Goal: Task Accomplishment & Management: Manage account settings

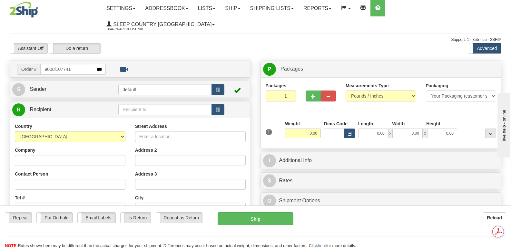
type input "9000i107741"
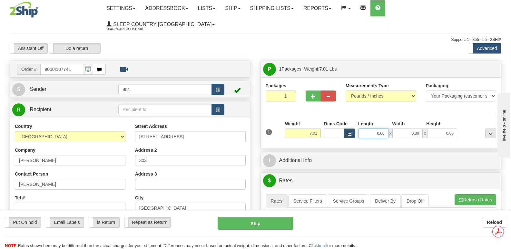
click at [363, 129] on input "0.00" at bounding box center [373, 134] width 30 height 10
type input "18.00"
click at [399, 129] on input "0.00" at bounding box center [408, 134] width 30 height 10
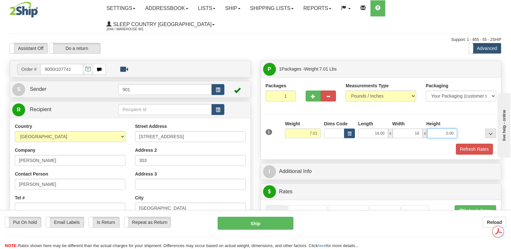
type input "18.00"
click at [431, 129] on input "0.00" at bounding box center [442, 134] width 30 height 10
type input "10.00"
click at [467, 144] on button "Refresh Rates" at bounding box center [474, 149] width 37 height 11
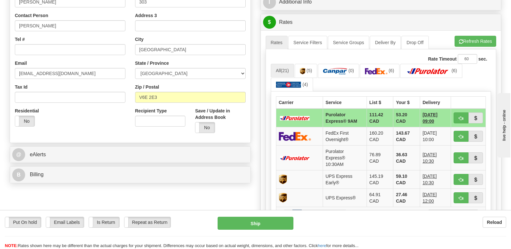
scroll to position [193, 0]
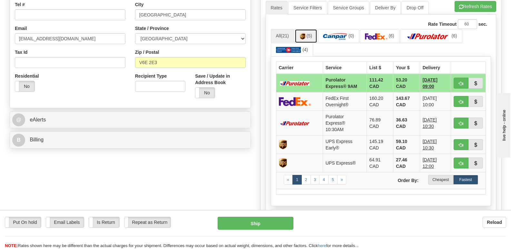
click at [307, 29] on link "(5)" at bounding box center [306, 36] width 23 height 14
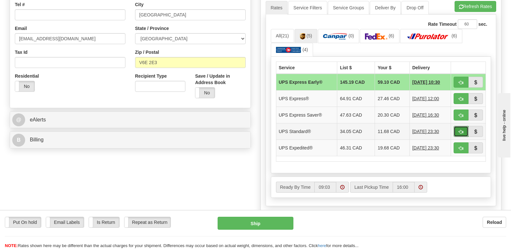
click at [460, 130] on span "button" at bounding box center [461, 132] width 5 height 4
type input "11"
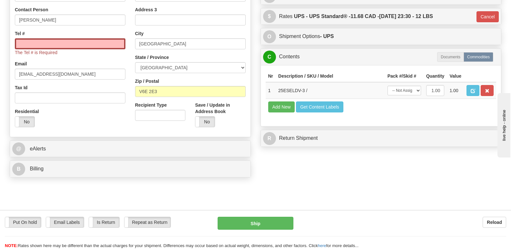
scroll to position [64, 0]
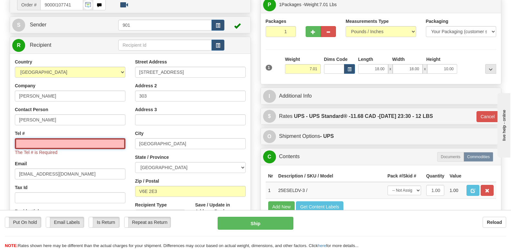
click at [22, 138] on input "Tel #" at bounding box center [70, 143] width 111 height 11
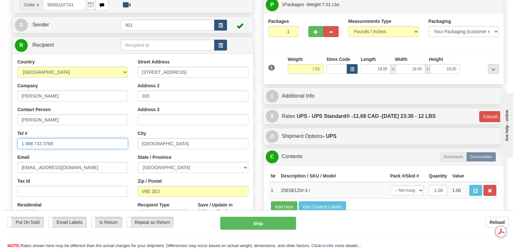
scroll to position [0, 0]
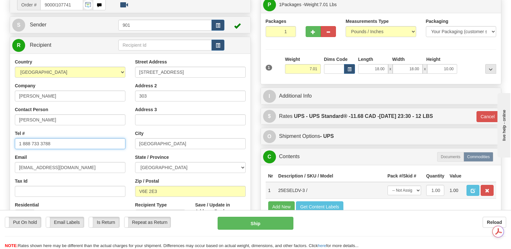
type input "1 888 733 3788"
click at [418, 186] on select "-- Not Assigned -- Package 1" at bounding box center [405, 191] width 34 height 10
select select "0"
click at [388, 186] on select "-- Not Assigned -- Package 1" at bounding box center [405, 191] width 34 height 10
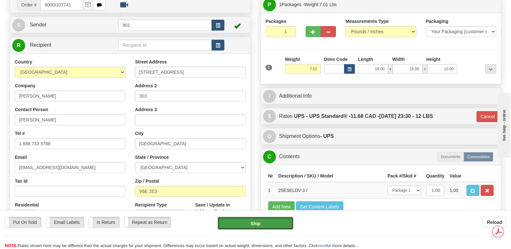
click at [273, 225] on button "Ship" at bounding box center [255, 223] width 75 height 13
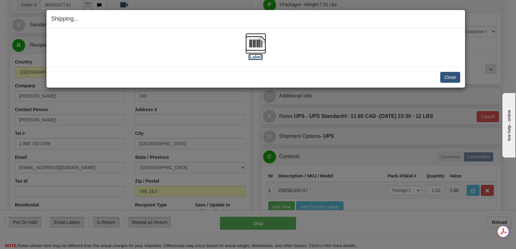
click at [257, 41] on img at bounding box center [255, 43] width 21 height 21
click at [448, 78] on button "Close" at bounding box center [450, 77] width 20 height 11
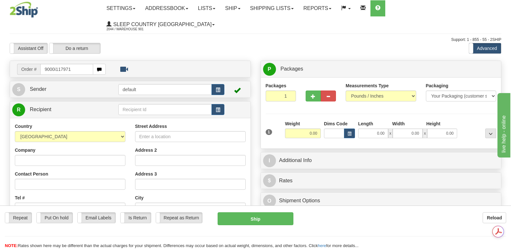
type input "9000i117971"
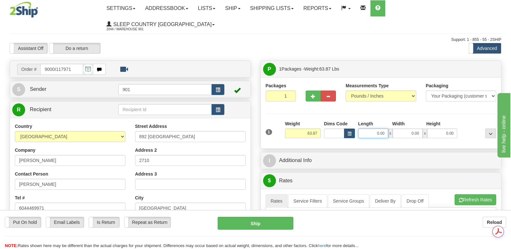
click at [363, 129] on input "0.00" at bounding box center [373, 134] width 30 height 10
type input "42.00"
click at [399, 129] on input "0.00" at bounding box center [408, 134] width 30 height 10
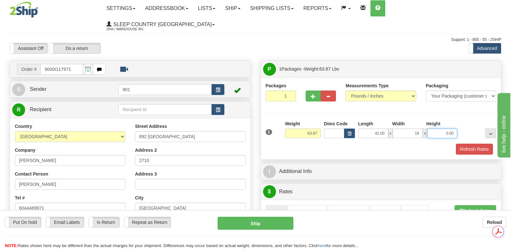
type input "18.00"
click at [433, 129] on input "0.00" at bounding box center [442, 134] width 30 height 10
type input "18.00"
click at [474, 144] on button "Refresh Rates" at bounding box center [474, 149] width 37 height 11
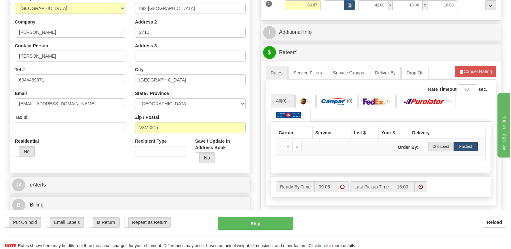
scroll to position [129, 0]
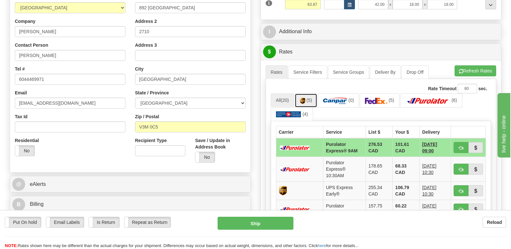
click at [307, 93] on link "(5)" at bounding box center [306, 100] width 23 height 14
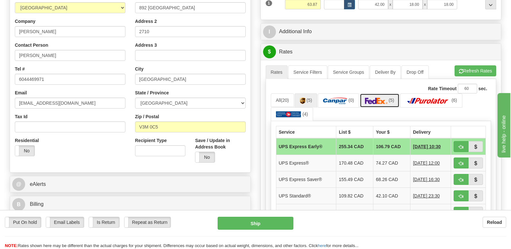
click at [382, 98] on img at bounding box center [376, 101] width 23 height 6
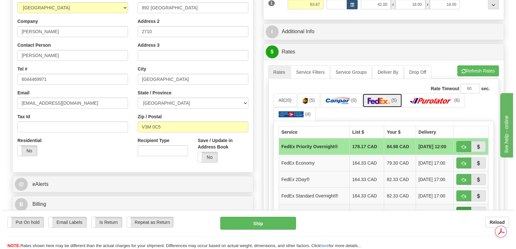
scroll to position [0, 0]
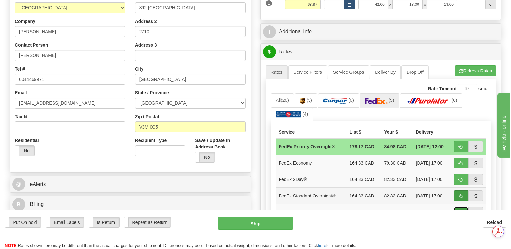
click at [461, 211] on span "button" at bounding box center [461, 213] width 5 height 4
type input "92"
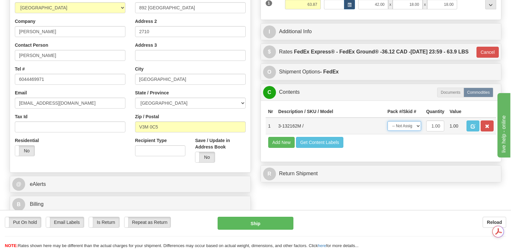
click at [418, 124] on select "-- Not Assigned -- Package 1" at bounding box center [405, 126] width 34 height 10
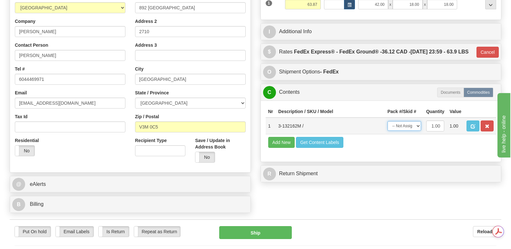
select select "0"
click at [388, 121] on select "-- Not Assigned -- Package 1" at bounding box center [405, 126] width 34 height 10
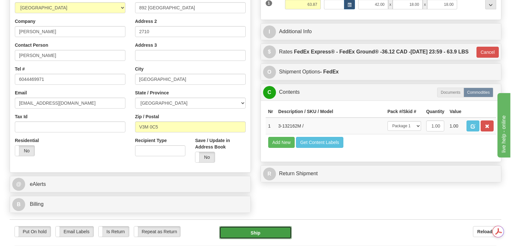
click at [248, 226] on button "Ship" at bounding box center [255, 232] width 72 height 13
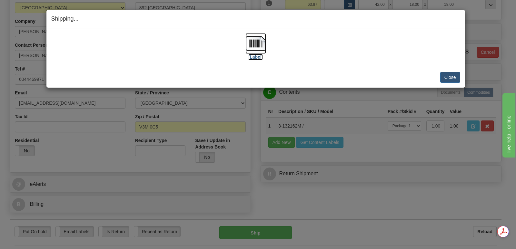
click at [256, 43] on img at bounding box center [255, 43] width 21 height 21
click at [446, 75] on button "Close" at bounding box center [450, 77] width 20 height 11
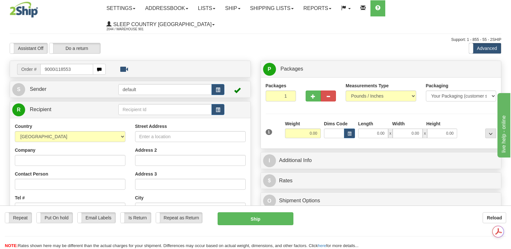
type input "9000i118553"
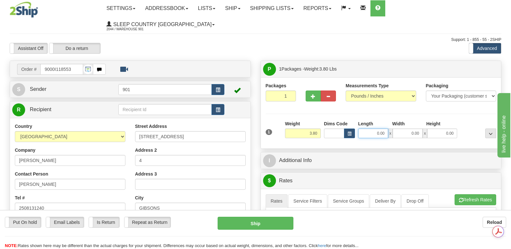
click at [363, 129] on input "0.00" at bounding box center [373, 134] width 30 height 10
type input "13.00"
click at [397, 129] on input "0.00" at bounding box center [408, 134] width 30 height 10
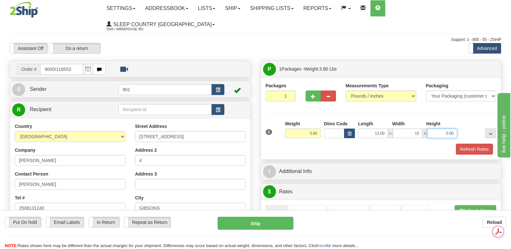
type input "10.00"
click at [433, 129] on input "0.00" at bounding box center [442, 134] width 30 height 10
type input "3.00"
click at [472, 144] on button "Refresh Rates" at bounding box center [474, 149] width 37 height 11
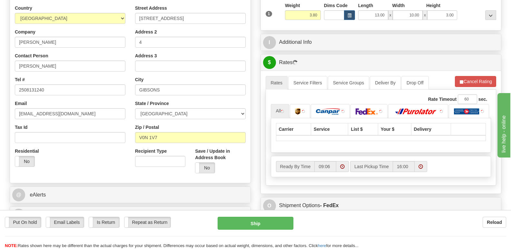
scroll to position [161, 0]
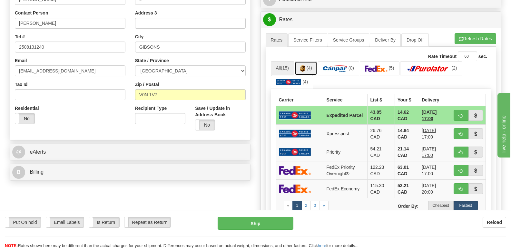
click at [304, 65] on img at bounding box center [302, 68] width 5 height 6
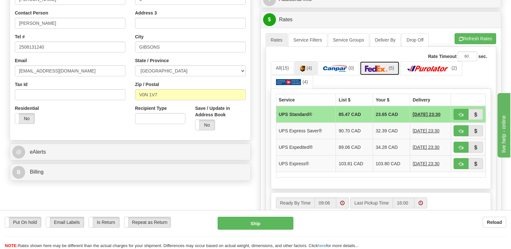
click at [380, 65] on img at bounding box center [376, 68] width 23 height 6
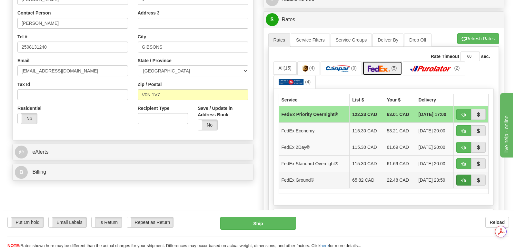
scroll to position [0, 0]
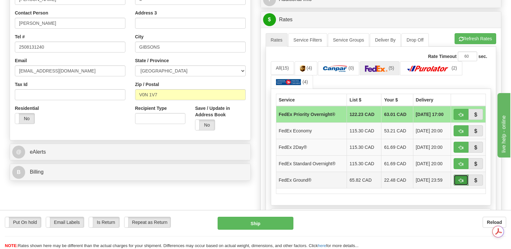
click at [459, 179] on span "button" at bounding box center [461, 181] width 5 height 4
type input "92"
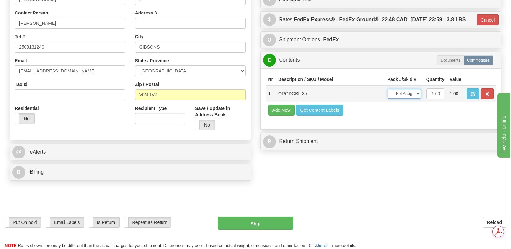
click at [417, 93] on select "-- Not Assigned -- Package 1" at bounding box center [405, 94] width 34 height 10
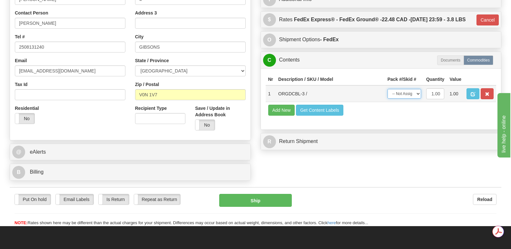
select select "0"
click at [388, 89] on select "-- Not Assigned -- Package 1" at bounding box center [405, 94] width 34 height 10
click at [260, 194] on button "Ship" at bounding box center [255, 200] width 72 height 13
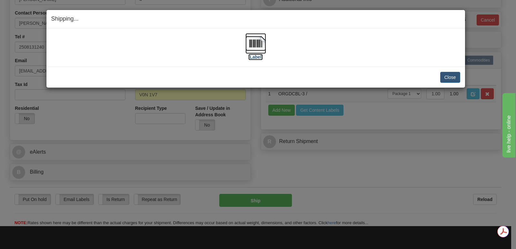
click at [257, 41] on img at bounding box center [255, 43] width 21 height 21
click at [446, 76] on button "Close" at bounding box center [450, 77] width 20 height 11
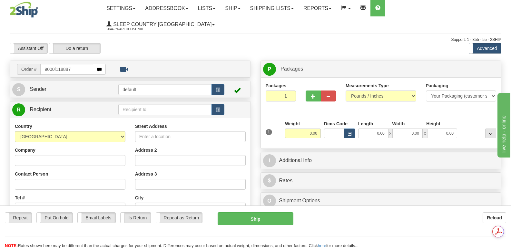
type input "9000i118887"
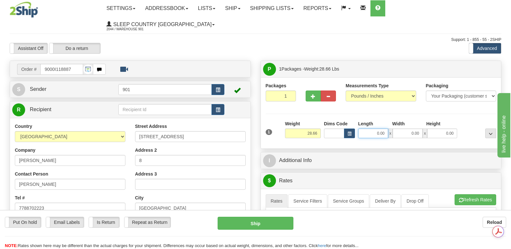
click at [365, 129] on input "0.00" at bounding box center [373, 134] width 30 height 10
type input "64.00"
click at [400, 129] on input "0.00" at bounding box center [408, 134] width 30 height 10
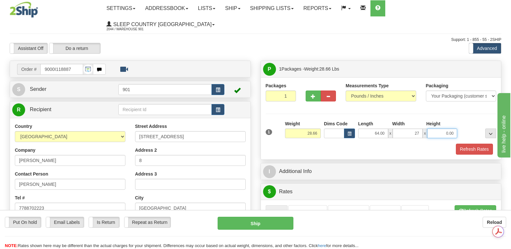
type input "27.00"
click at [437, 129] on input "0.00" at bounding box center [442, 134] width 30 height 10
type input "4.00"
click at [467, 144] on button "Refresh Rates" at bounding box center [474, 149] width 37 height 11
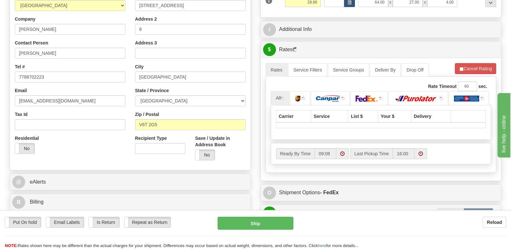
scroll to position [161, 0]
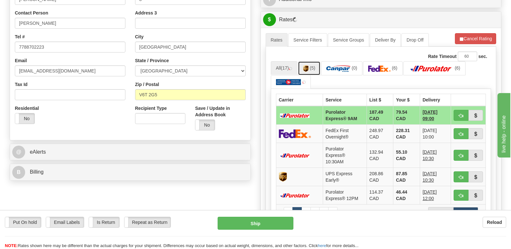
click at [306, 65] on img at bounding box center [305, 68] width 5 height 6
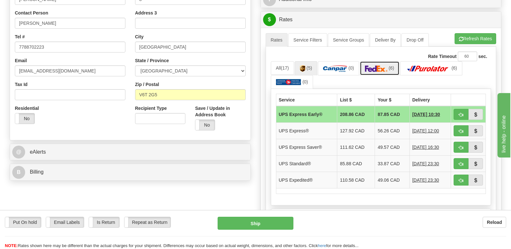
click at [385, 65] on img at bounding box center [376, 68] width 23 height 6
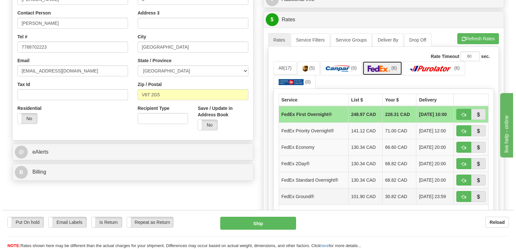
scroll to position [0, 0]
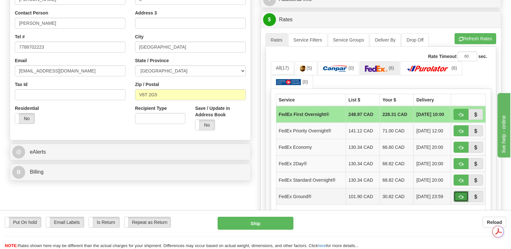
click at [461, 195] on span "button" at bounding box center [461, 197] width 5 height 4
type input "92"
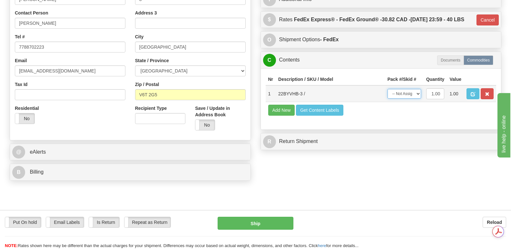
click at [418, 91] on select "-- Not Assigned -- Package 1" at bounding box center [405, 94] width 34 height 10
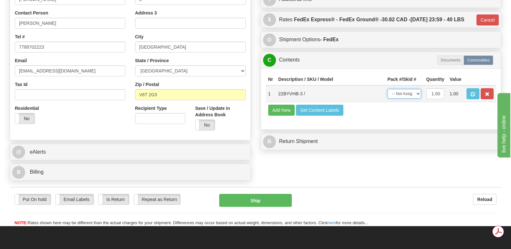
select select "0"
click at [388, 89] on select "-- Not Assigned -- Package 1" at bounding box center [405, 94] width 34 height 10
click at [254, 194] on button "Ship" at bounding box center [255, 200] width 72 height 13
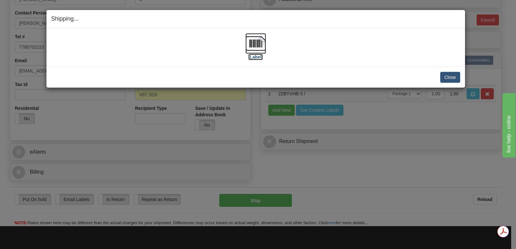
click at [254, 39] on img at bounding box center [255, 43] width 21 height 21
click at [449, 75] on button "Close" at bounding box center [450, 77] width 20 height 11
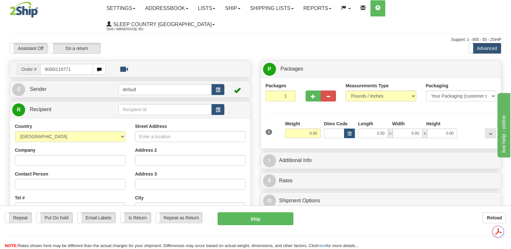
type input "9000i119771"
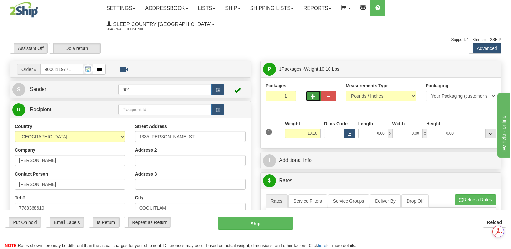
click at [314, 94] on span "button" at bounding box center [313, 96] width 5 height 4
type input "2"
click at [365, 129] on input "0.00" at bounding box center [373, 134] width 30 height 10
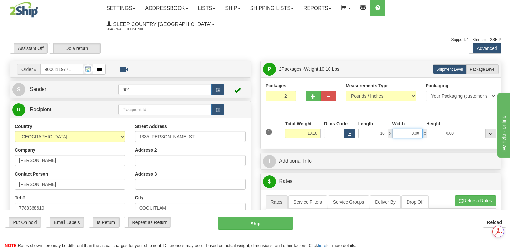
type input "16.00"
click at [399, 129] on input "0.00" at bounding box center [408, 134] width 30 height 10
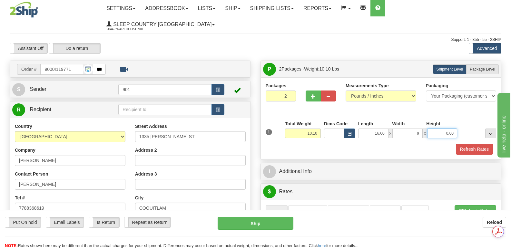
type input "9.00"
click at [436, 129] on input "0.00" at bounding box center [442, 134] width 30 height 10
type input "8.00"
click at [466, 144] on button "Refresh Rates" at bounding box center [474, 149] width 37 height 11
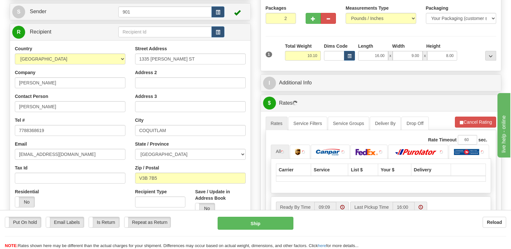
scroll to position [129, 0]
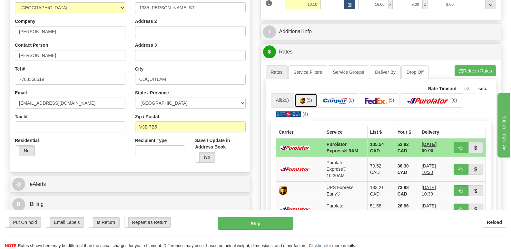
click at [307, 93] on link "(5)" at bounding box center [306, 100] width 23 height 14
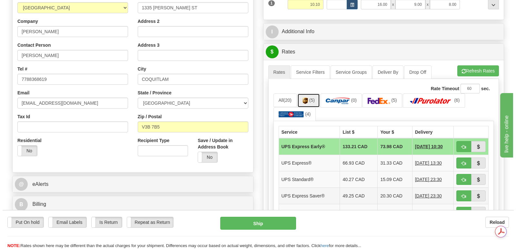
scroll to position [0, 0]
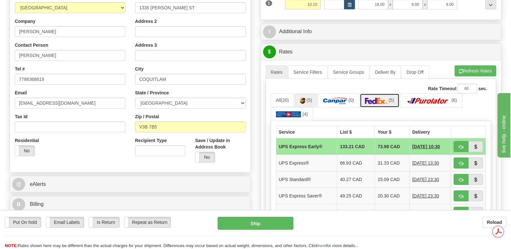
click at [380, 98] on img at bounding box center [376, 101] width 23 height 6
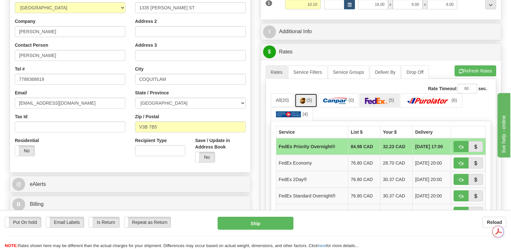
click at [302, 98] on img at bounding box center [302, 101] width 5 height 6
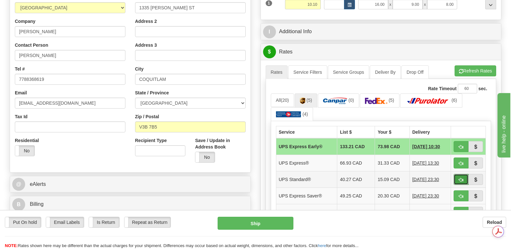
click at [460, 178] on span "button" at bounding box center [461, 180] width 5 height 4
type input "11"
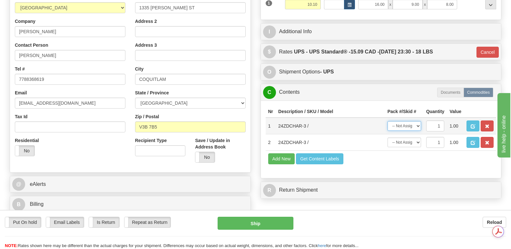
click at [418, 121] on select "-- Not Assigned -- Package 1 Package 2" at bounding box center [405, 126] width 34 height 10
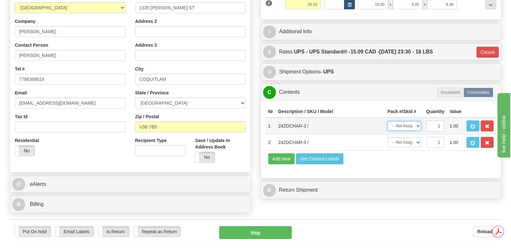
select select "0"
click at [388, 121] on select "-- Not Assigned -- Package 1 Package 2" at bounding box center [405, 126] width 34 height 10
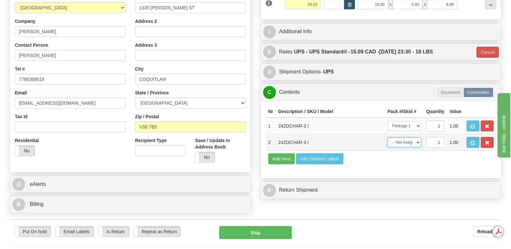
click at [420, 138] on select "-- Not Assigned -- Package 1 Package 2" at bounding box center [405, 143] width 34 height 10
select select "1"
click at [388, 138] on select "-- Not Assigned -- Package 1 Package 2" at bounding box center [405, 143] width 34 height 10
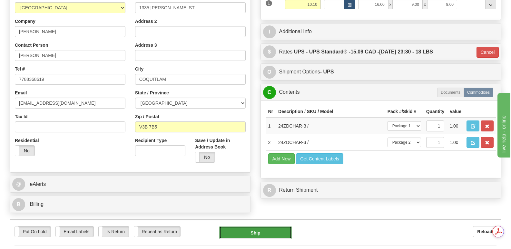
click at [255, 226] on button "Ship" at bounding box center [255, 232] width 72 height 13
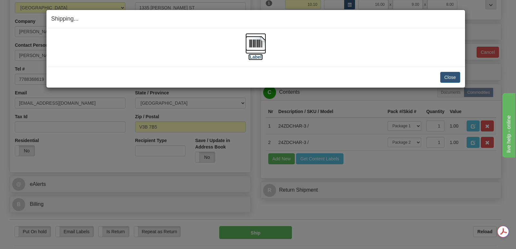
click at [255, 41] on img at bounding box center [255, 43] width 21 height 21
click at [451, 74] on button "Close" at bounding box center [450, 77] width 20 height 11
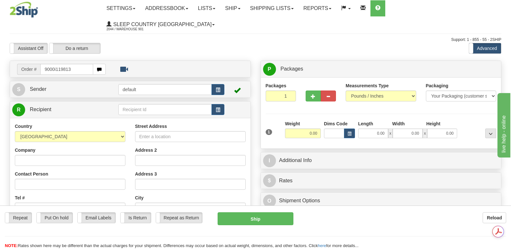
type input "9000i119813"
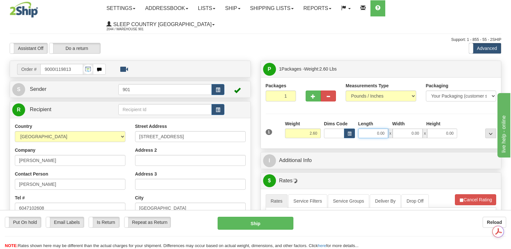
click at [366, 129] on input "0.00" at bounding box center [373, 134] width 30 height 10
type input "11.00"
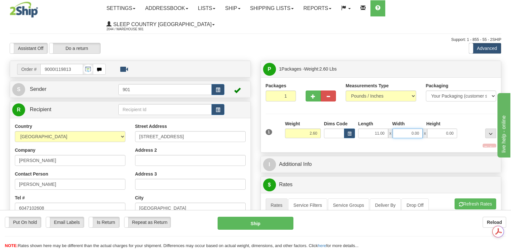
click at [398, 129] on input "0.00" at bounding box center [408, 134] width 30 height 10
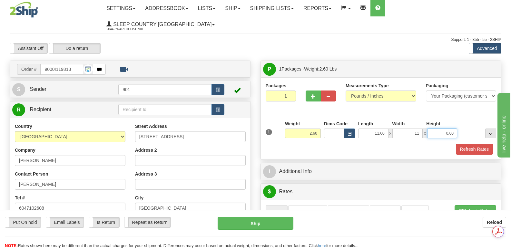
type input "11.00"
click at [432, 129] on input "0.00" at bounding box center [442, 134] width 30 height 10
type input "5.00"
click at [478, 144] on button "Refresh Rates" at bounding box center [474, 149] width 37 height 11
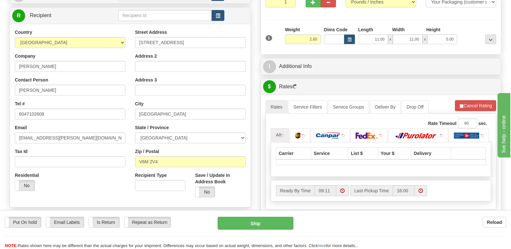
scroll to position [161, 0]
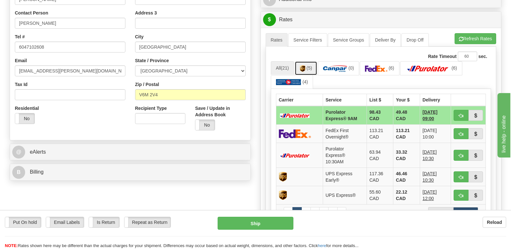
click at [304, 65] on img at bounding box center [302, 68] width 5 height 6
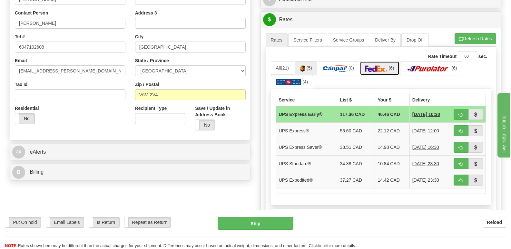
click at [380, 61] on link "(6)" at bounding box center [380, 68] width 40 height 14
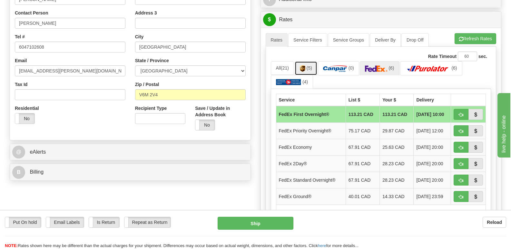
click at [303, 65] on img at bounding box center [302, 68] width 5 height 6
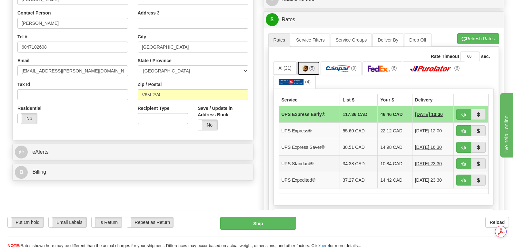
scroll to position [0, 0]
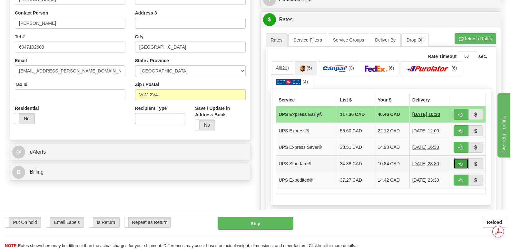
click at [460, 162] on span "button" at bounding box center [461, 164] width 5 height 4
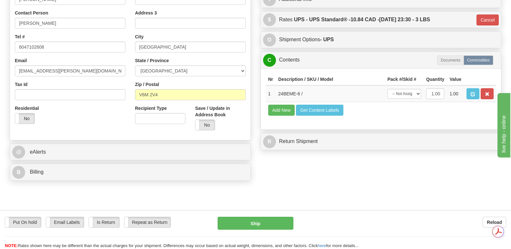
type input "11"
click at [417, 89] on select "-- Not Assigned -- Package 1" at bounding box center [405, 94] width 34 height 10
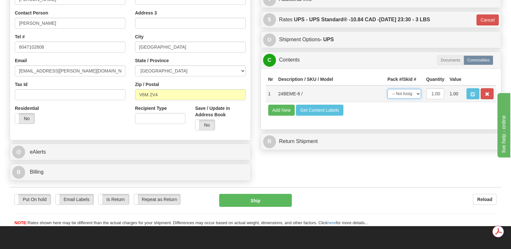
select select "0"
click at [388, 89] on select "-- Not Assigned -- Package 1" at bounding box center [405, 94] width 34 height 10
click at [250, 194] on button "Ship" at bounding box center [255, 200] width 72 height 13
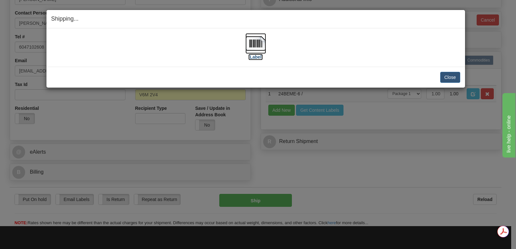
click at [255, 40] on img at bounding box center [255, 43] width 21 height 21
click at [451, 74] on button "Close" at bounding box center [450, 77] width 20 height 11
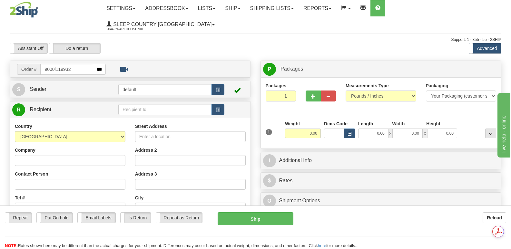
type input "9000i119932"
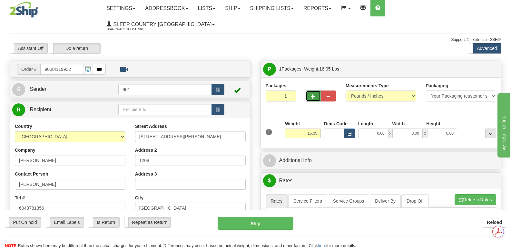
click at [314, 94] on span "button" at bounding box center [313, 96] width 5 height 4
type input "2"
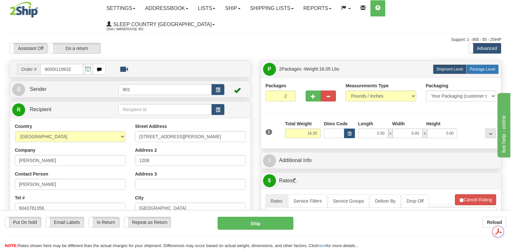
click at [477, 67] on span "Package Level" at bounding box center [482, 69] width 25 height 5
radio input "true"
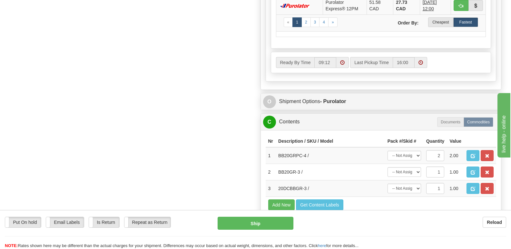
scroll to position [419, 0]
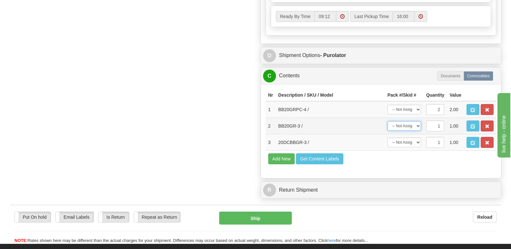
click at [418, 121] on select "-- Not Assigned -- Package 1 Package 2" at bounding box center [405, 126] width 34 height 10
select select "0"
click at [388, 121] on select "-- Not Assigned -- Package 1 Package 2" at bounding box center [405, 126] width 34 height 10
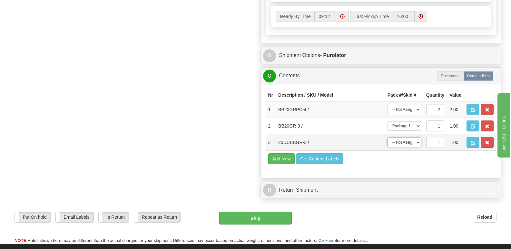
click at [419, 138] on select "-- Not Assigned -- Package 1 Package 2" at bounding box center [405, 143] width 34 height 10
select select "1"
click at [388, 138] on select "-- Not Assigned -- Package 1 Package 2" at bounding box center [405, 143] width 34 height 10
click at [418, 105] on select "-- Not Assigned -- Package 1 Package 2 Split" at bounding box center [405, 110] width 34 height 10
select select "SPLIT"
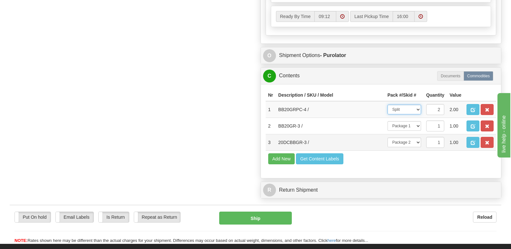
click at [388, 105] on select "-- Not Assigned -- Package 1 Package 2 Split" at bounding box center [405, 110] width 34 height 10
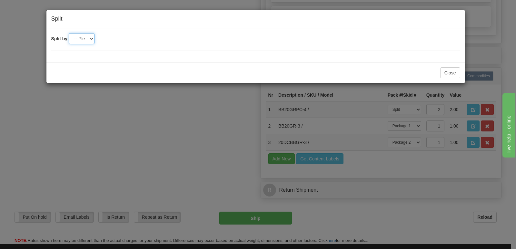
click at [91, 39] on select "-- Please select -- 2" at bounding box center [82, 38] width 26 height 11
select select "2"
click at [69, 33] on select "-- Please select -- 2" at bounding box center [82, 38] width 26 height 11
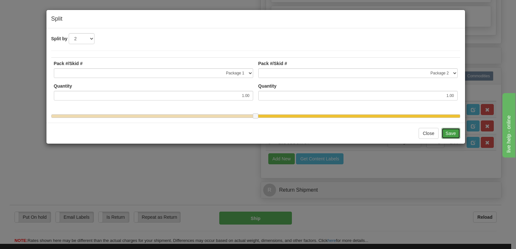
click at [450, 137] on button "Save" at bounding box center [450, 133] width 19 height 11
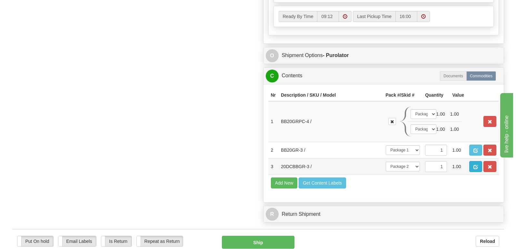
scroll to position [0, 0]
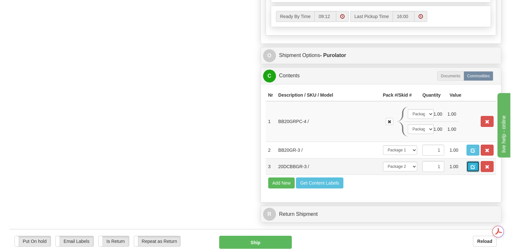
click at [470, 161] on button "button" at bounding box center [472, 166] width 13 height 11
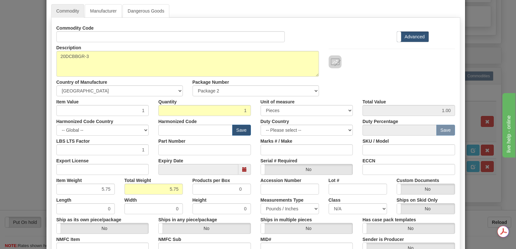
scroll to position [149, 0]
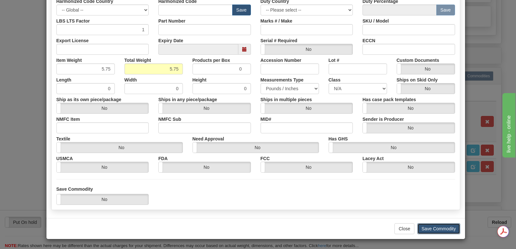
click at [434, 227] on button "Save Commodity" at bounding box center [438, 228] width 43 height 11
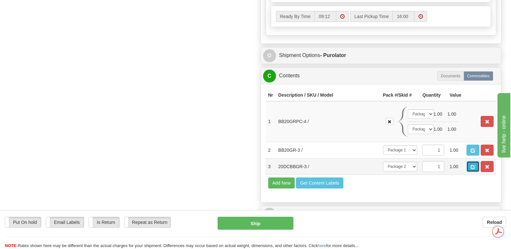
click at [474, 165] on span "button" at bounding box center [473, 167] width 5 height 4
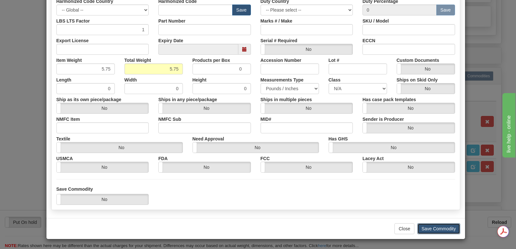
click at [424, 228] on button "Save Commodity" at bounding box center [438, 228] width 43 height 11
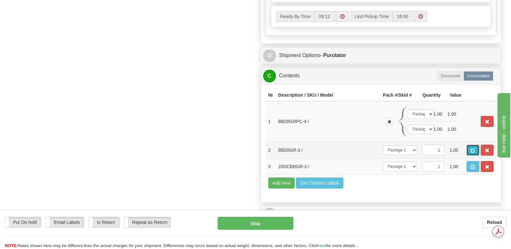
click at [473, 149] on span "button" at bounding box center [473, 151] width 5 height 4
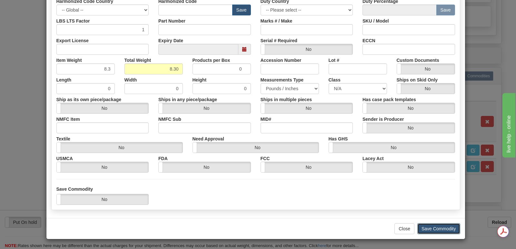
click at [430, 230] on button "Save Commodity" at bounding box center [438, 228] width 43 height 11
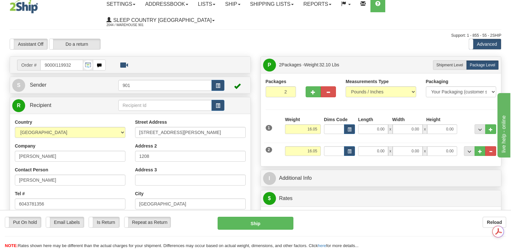
scroll to position [0, 0]
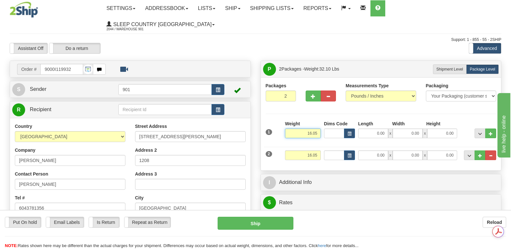
drag, startPoint x: 301, startPoint y: 117, endPoint x: 320, endPoint y: 115, distance: 19.1
click at [320, 129] on input "16.05" at bounding box center [303, 134] width 36 height 10
type input "8.30"
drag, startPoint x: 302, startPoint y: 139, endPoint x: 343, endPoint y: 144, distance: 41.2
click at [328, 144] on div "2 Weight 16.05 Dims Code Length Width Height" at bounding box center [381, 155] width 234 height 22
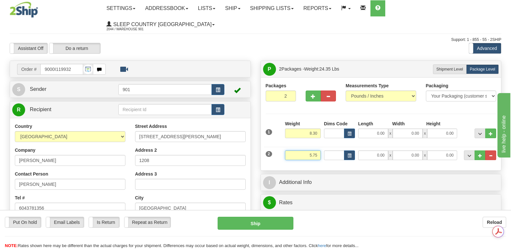
type input "5.75"
click at [360, 129] on input "0.00" at bounding box center [373, 134] width 30 height 10
type input "13.00"
click at [403, 129] on input "0.00" at bounding box center [408, 134] width 30 height 10
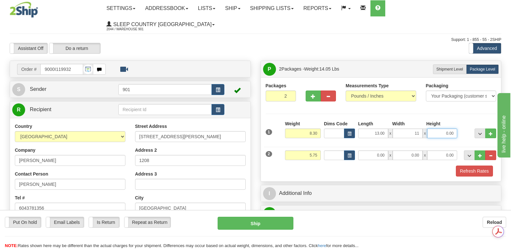
type input "11.00"
click at [435, 129] on input "0.00" at bounding box center [442, 134] width 30 height 10
type input "5.00"
click at [369, 151] on input "0.00" at bounding box center [373, 156] width 30 height 10
type input "13.00"
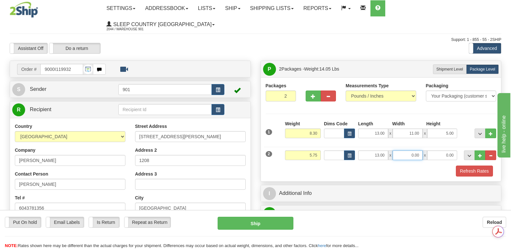
click at [405, 151] on input "0.00" at bounding box center [408, 156] width 30 height 10
type input "11.00"
click at [438, 151] on input "0.00" at bounding box center [442, 156] width 30 height 10
type input "4.00"
click at [469, 166] on button "Refresh Rates" at bounding box center [474, 171] width 37 height 11
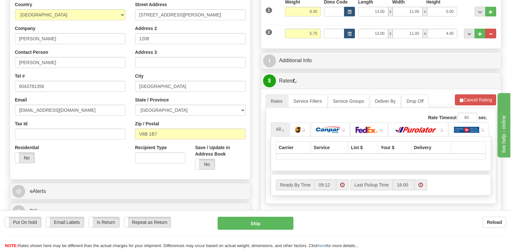
scroll to position [161, 0]
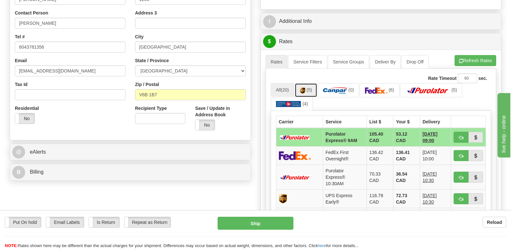
click at [309, 87] on span "(5)" at bounding box center [309, 89] width 5 height 5
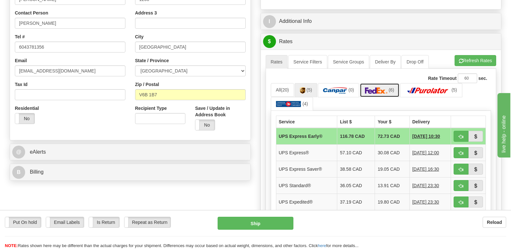
click at [380, 87] on img at bounding box center [376, 90] width 23 height 6
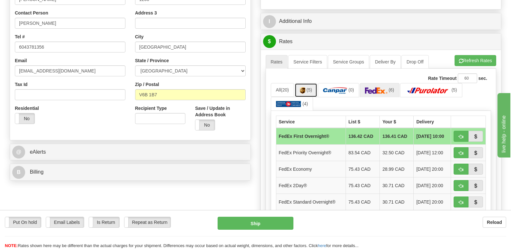
click at [305, 87] on img at bounding box center [302, 90] width 5 height 6
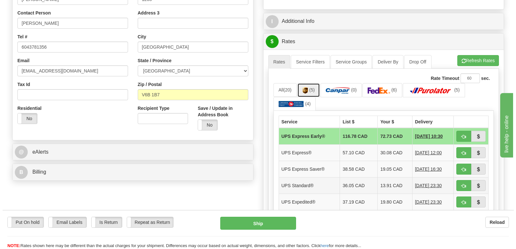
scroll to position [0, 0]
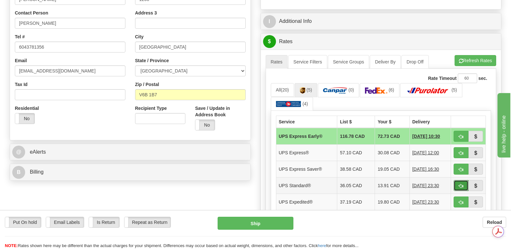
click at [460, 184] on span "button" at bounding box center [461, 186] width 5 height 4
type input "11"
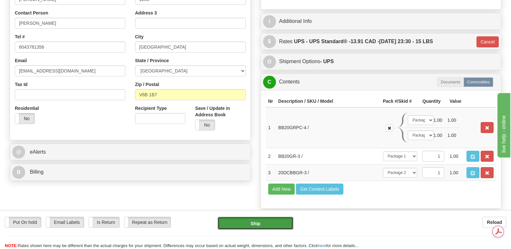
click at [256, 222] on button "Ship" at bounding box center [255, 223] width 75 height 13
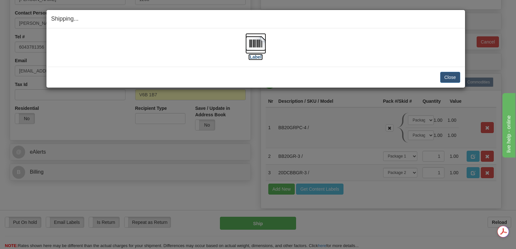
click at [258, 44] on img at bounding box center [255, 43] width 21 height 21
click at [452, 78] on button "Close" at bounding box center [450, 77] width 20 height 11
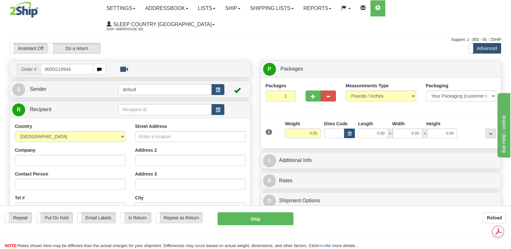
type input "9000i119944"
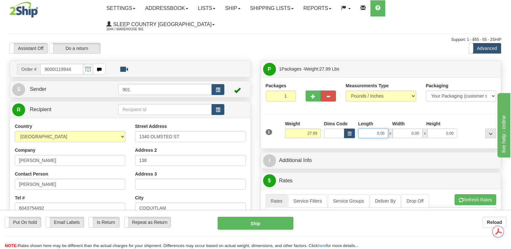
click at [362, 129] on input "0.00" at bounding box center [373, 134] width 30 height 10
type input "40.00"
click at [399, 129] on input "0.00" at bounding box center [408, 134] width 30 height 10
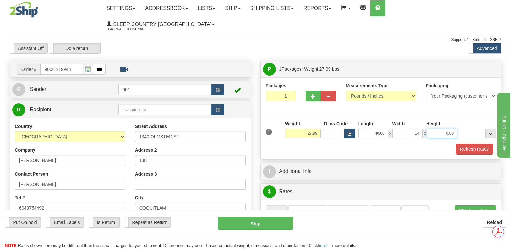
type input "14.00"
click at [432, 129] on input "0.00" at bounding box center [442, 134] width 30 height 10
type input "14.00"
click at [476, 144] on button "Refresh Rates" at bounding box center [474, 149] width 37 height 11
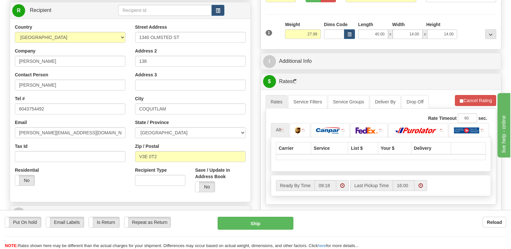
scroll to position [129, 0]
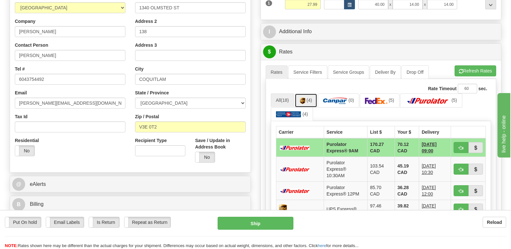
click at [308, 93] on link "(4)" at bounding box center [306, 100] width 23 height 14
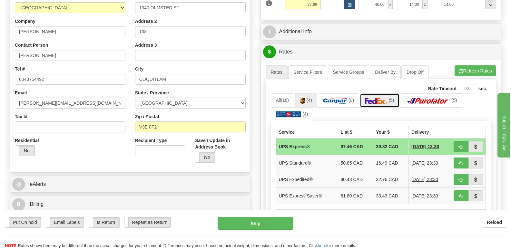
click at [380, 98] on img at bounding box center [376, 101] width 23 height 6
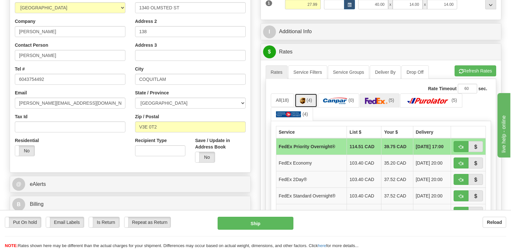
click at [303, 98] on img at bounding box center [302, 101] width 5 height 6
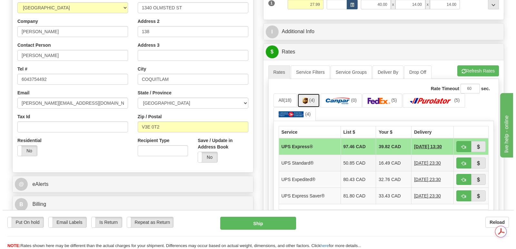
scroll to position [0, 0]
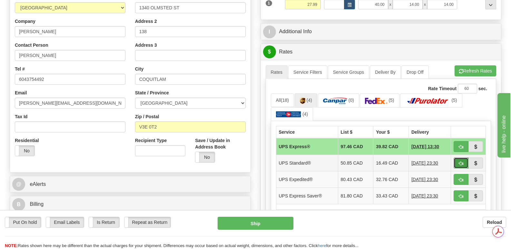
click at [461, 162] on span "button" at bounding box center [461, 164] width 5 height 4
type input "11"
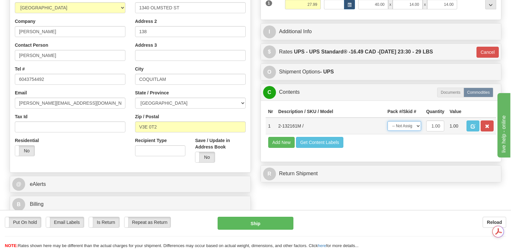
drag, startPoint x: 418, startPoint y: 109, endPoint x: 419, endPoint y: 115, distance: 6.3
click at [418, 121] on select "-- Not Assigned -- Package 1" at bounding box center [405, 126] width 34 height 10
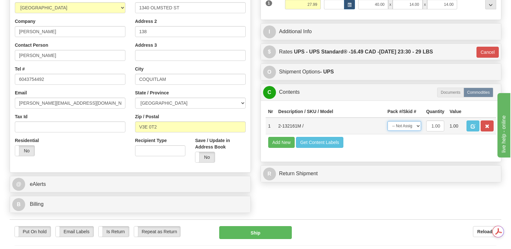
select select "0"
click at [388, 121] on select "-- Not Assigned -- Package 1" at bounding box center [405, 126] width 34 height 10
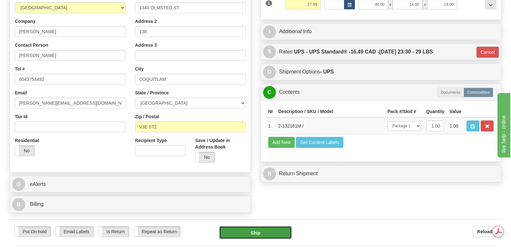
click at [259, 226] on button "Ship" at bounding box center [255, 232] width 72 height 13
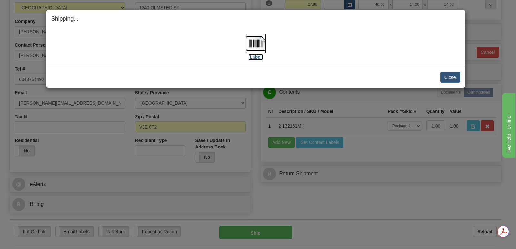
click at [254, 41] on img at bounding box center [255, 43] width 21 height 21
click at [451, 77] on button "Close" at bounding box center [450, 77] width 20 height 11
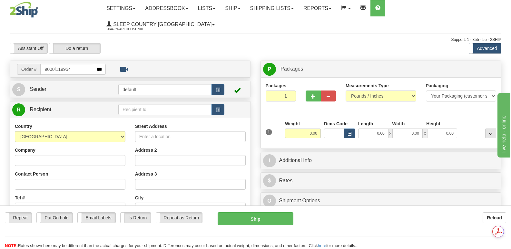
type input "9000i119954"
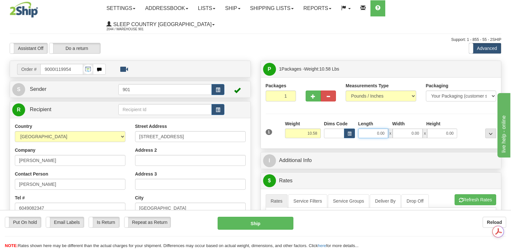
click at [365, 129] on input "0.00" at bounding box center [373, 134] width 30 height 10
type input "19.00"
click at [400, 129] on input "0.00" at bounding box center [408, 134] width 30 height 10
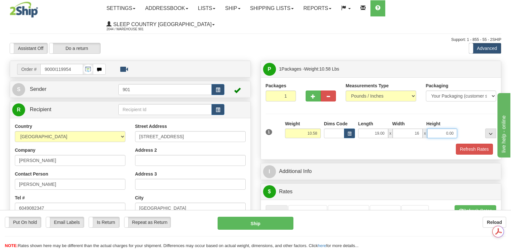
type input "16.00"
click at [434, 129] on input "0.00" at bounding box center [442, 134] width 30 height 10
type input "9.00"
click at [467, 144] on button "Refresh Rates" at bounding box center [474, 149] width 37 height 11
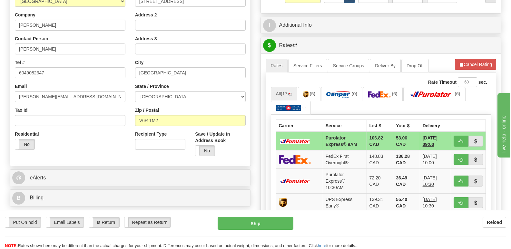
scroll to position [129, 0]
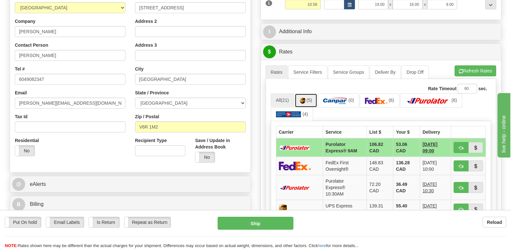
click at [307, 93] on link "(5)" at bounding box center [306, 100] width 23 height 14
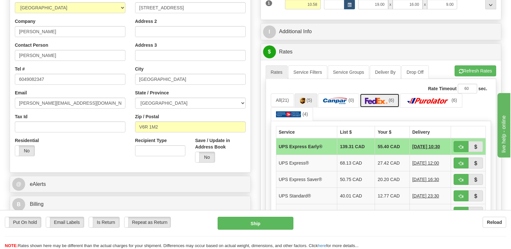
click at [383, 98] on img at bounding box center [376, 101] width 23 height 6
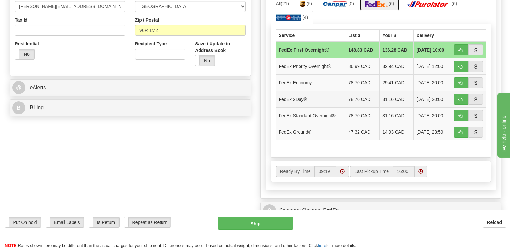
scroll to position [193, 0]
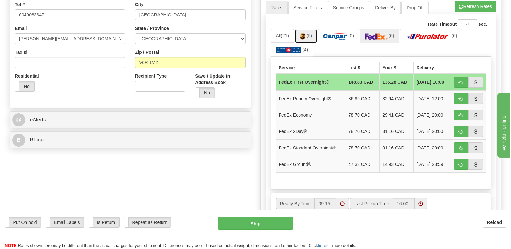
click at [302, 33] on img at bounding box center [302, 36] width 5 height 6
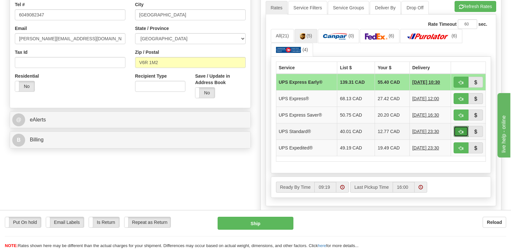
click at [461, 130] on span "button" at bounding box center [461, 132] width 5 height 4
type input "11"
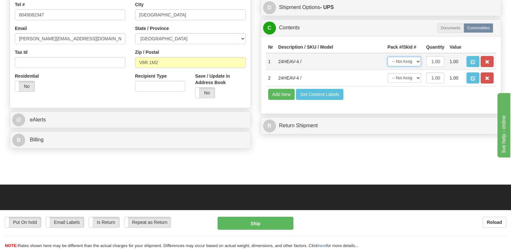
click at [417, 57] on select "-- Not Assigned -- Package 1" at bounding box center [405, 62] width 34 height 10
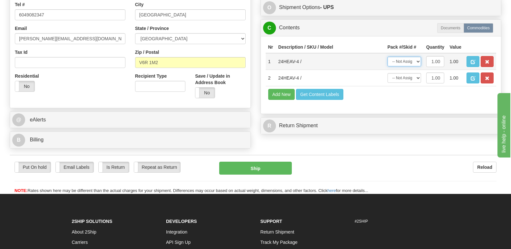
select select "0"
click at [388, 57] on select "-- Not Assigned -- Package 1" at bounding box center [405, 62] width 34 height 10
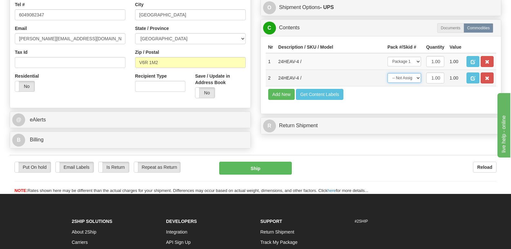
click at [417, 73] on select "-- Not Assigned -- Package 1" at bounding box center [405, 78] width 34 height 10
select select "0"
click at [388, 73] on select "-- Not Assigned -- Package 1" at bounding box center [405, 78] width 34 height 10
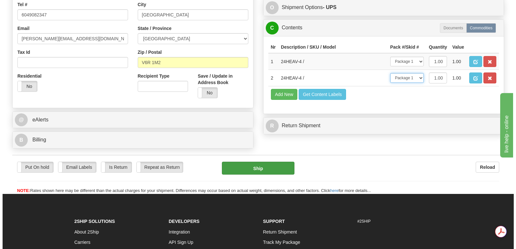
scroll to position [0, 0]
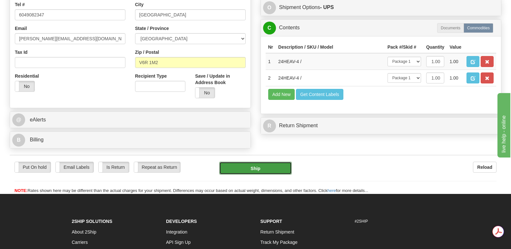
click at [249, 162] on button "Ship" at bounding box center [255, 168] width 72 height 13
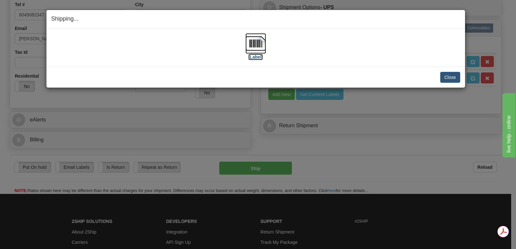
click at [254, 40] on img at bounding box center [255, 43] width 21 height 21
click at [447, 75] on button "Close" at bounding box center [450, 77] width 20 height 11
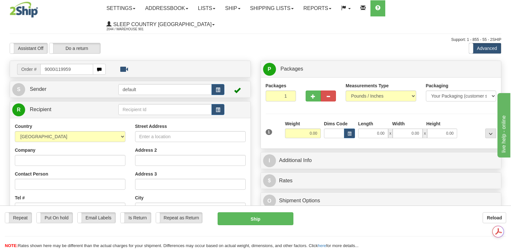
type input "9000i119959"
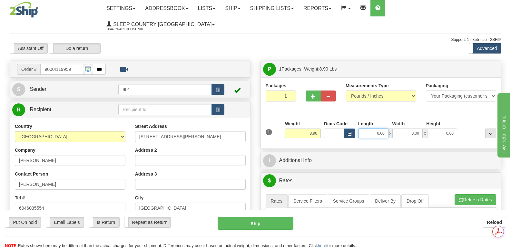
click at [366, 129] on input "0.00" at bounding box center [373, 134] width 30 height 10
type input "18.00"
click at [403, 129] on input "0.00" at bounding box center [408, 134] width 30 height 10
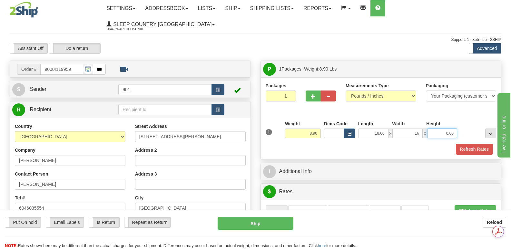
type input "16.00"
click at [431, 129] on input "0.00" at bounding box center [442, 134] width 30 height 10
type input "8.00"
click at [471, 144] on button "Refresh Rates" at bounding box center [474, 149] width 37 height 11
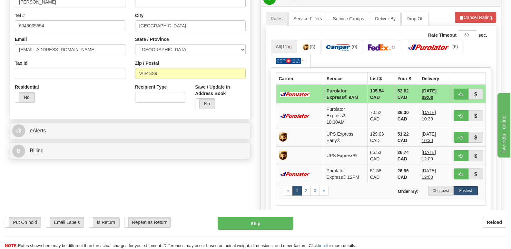
scroll to position [193, 0]
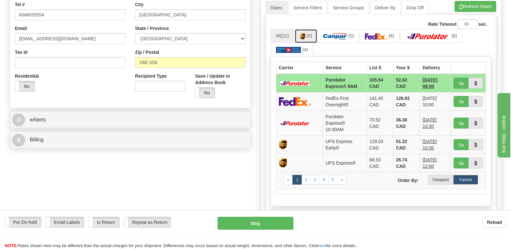
click at [305, 33] on img at bounding box center [302, 36] width 5 height 6
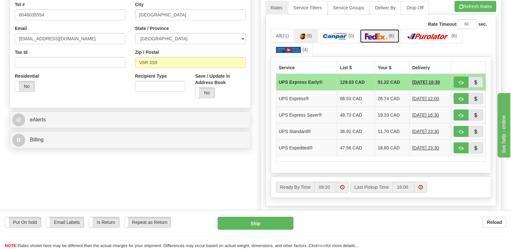
click at [380, 33] on img at bounding box center [376, 36] width 23 height 6
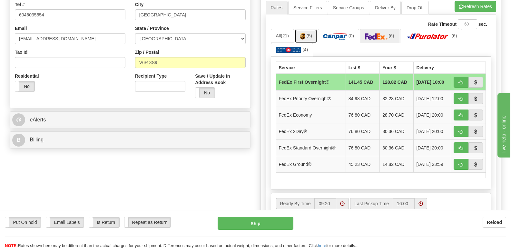
click at [304, 29] on link "(5)" at bounding box center [306, 36] width 23 height 14
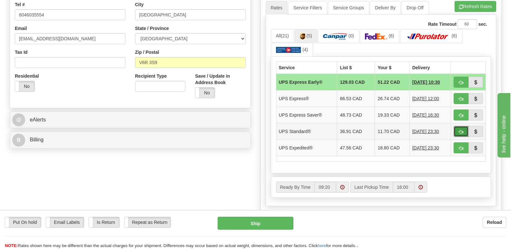
click at [457, 126] on button "button" at bounding box center [461, 131] width 15 height 11
type input "11"
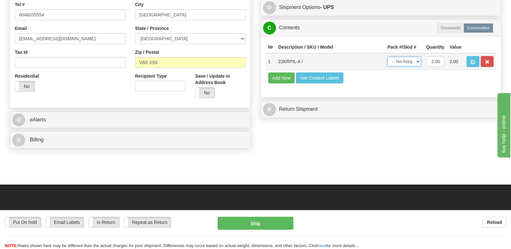
click at [417, 57] on select "-- Not Assigned -- Package 1" at bounding box center [405, 62] width 34 height 10
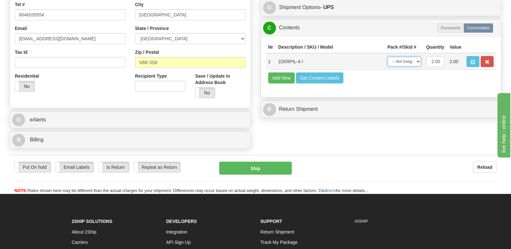
select select "0"
click at [388, 57] on select "-- Not Assigned -- Package 1" at bounding box center [405, 62] width 34 height 10
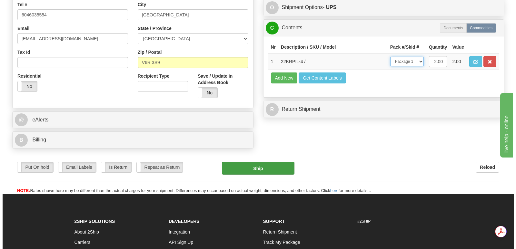
scroll to position [0, 0]
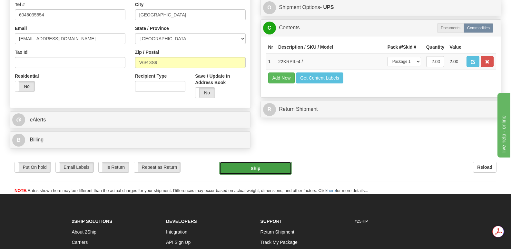
click at [263, 162] on button "Ship" at bounding box center [255, 168] width 72 height 13
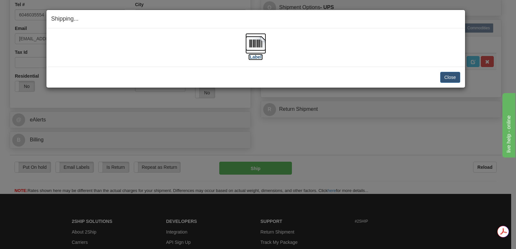
click at [256, 39] on img at bounding box center [255, 43] width 21 height 21
click at [447, 78] on button "Close" at bounding box center [450, 77] width 20 height 11
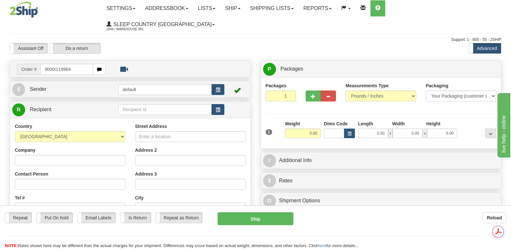
type input "9000i119964"
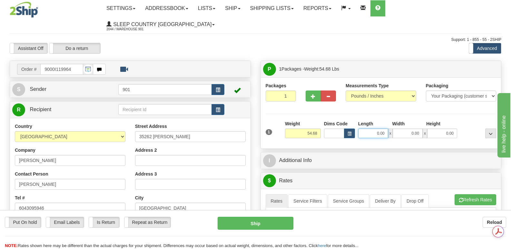
click at [363, 129] on input "0.00" at bounding box center [373, 134] width 30 height 10
type input "41.00"
click at [401, 129] on input "0.00" at bounding box center [408, 134] width 30 height 10
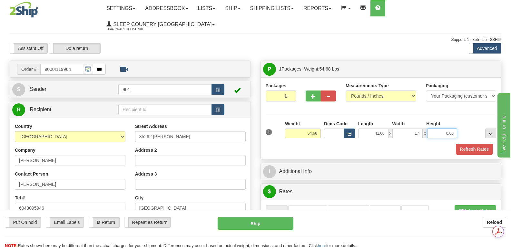
type input "17.00"
click at [436, 129] on input "0.00" at bounding box center [442, 134] width 30 height 10
type input "17.00"
click at [469, 144] on button "Refresh Rates" at bounding box center [474, 149] width 37 height 11
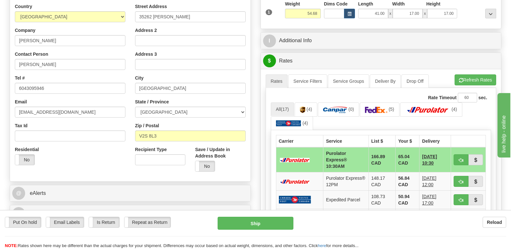
scroll to position [129, 0]
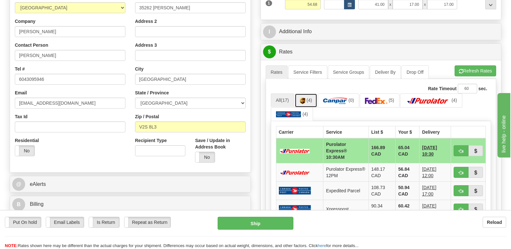
click at [305, 98] on img at bounding box center [302, 101] width 5 height 6
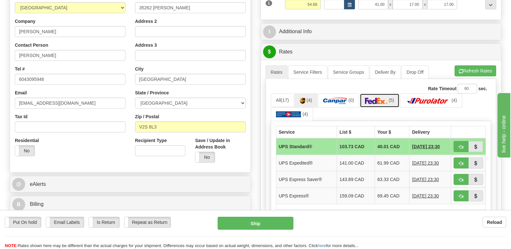
click at [378, 98] on img at bounding box center [376, 101] width 23 height 6
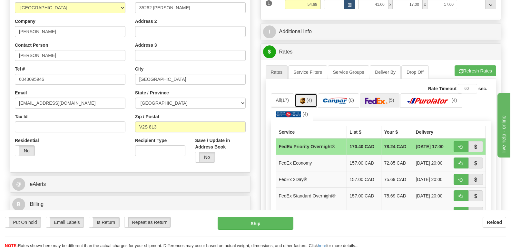
click at [303, 98] on img at bounding box center [302, 101] width 5 height 6
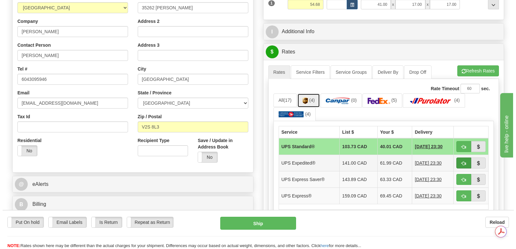
scroll to position [0, 0]
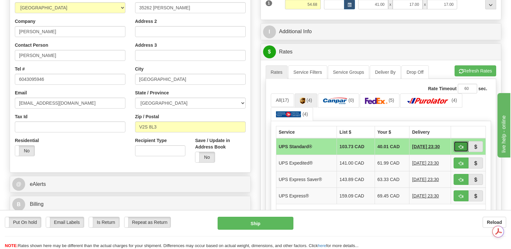
click at [459, 145] on span "button" at bounding box center [461, 147] width 5 height 4
type input "11"
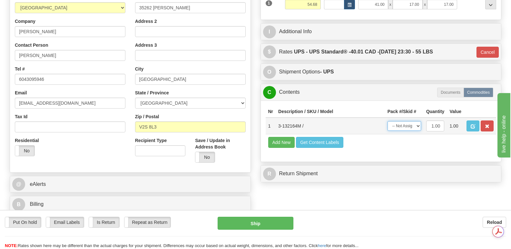
click at [418, 121] on select "-- Not Assigned -- Package 1" at bounding box center [405, 126] width 34 height 10
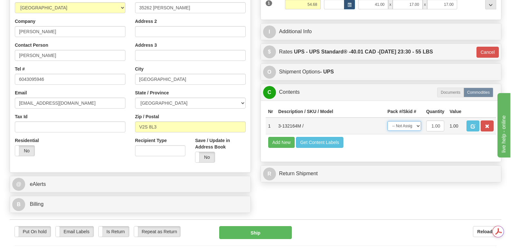
select select "0"
click at [388, 121] on select "-- Not Assigned -- Package 1" at bounding box center [405, 126] width 34 height 10
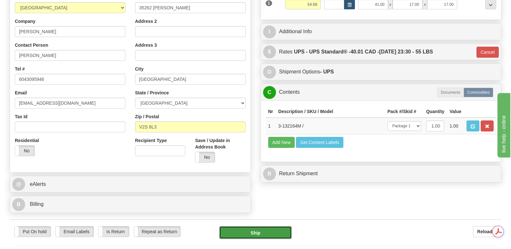
click at [245, 226] on button "Ship" at bounding box center [255, 232] width 72 height 13
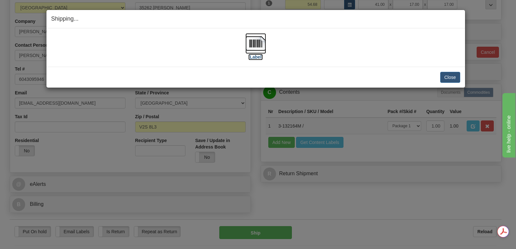
click at [258, 43] on img at bounding box center [255, 43] width 21 height 21
click at [450, 74] on button "Close" at bounding box center [450, 77] width 20 height 11
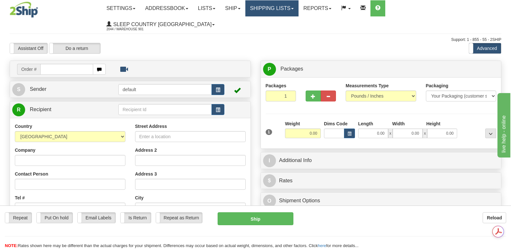
click at [299, 8] on link "Shipping lists" at bounding box center [271, 8] width 53 height 16
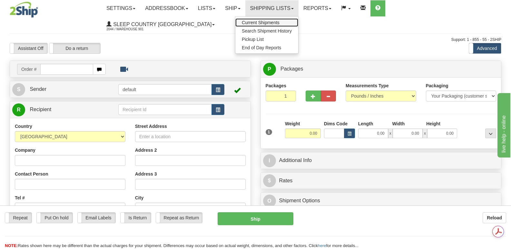
click at [280, 23] on span "Current Shipments" at bounding box center [261, 22] width 38 height 5
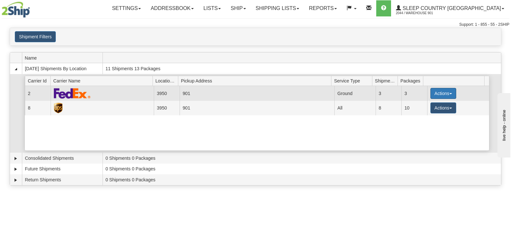
click at [441, 93] on button "Actions" at bounding box center [443, 93] width 26 height 11
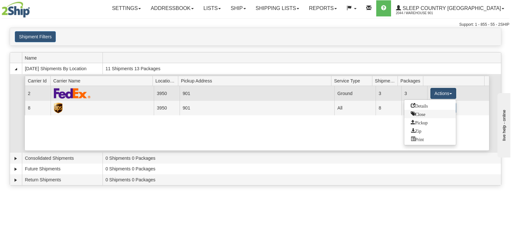
click at [423, 114] on span "Close" at bounding box center [418, 114] width 15 height 5
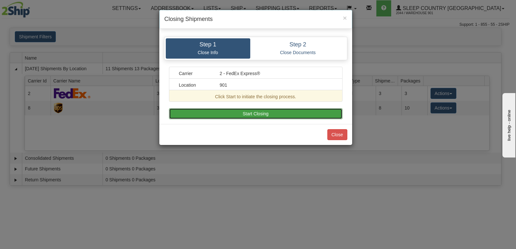
click at [279, 113] on button "Start Closing" at bounding box center [255, 113] width 173 height 11
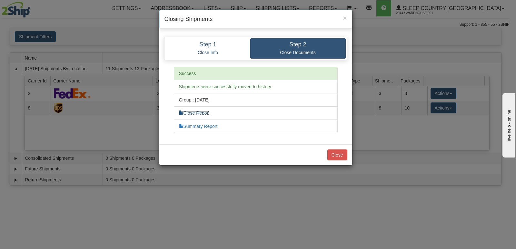
click at [208, 114] on link "Close Report" at bounding box center [194, 113] width 31 height 5
click at [199, 126] on link "Summary Report" at bounding box center [198, 126] width 39 height 5
click at [340, 154] on button "Close" at bounding box center [337, 155] width 20 height 11
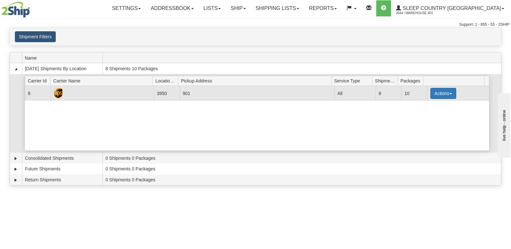
click at [448, 93] on button "Actions" at bounding box center [443, 93] width 26 height 11
click at [419, 116] on span "Close" at bounding box center [418, 114] width 15 height 5
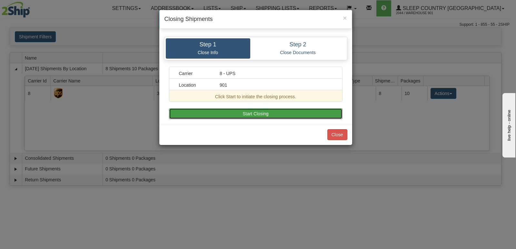
click at [261, 113] on button "Start Closing" at bounding box center [255, 113] width 173 height 11
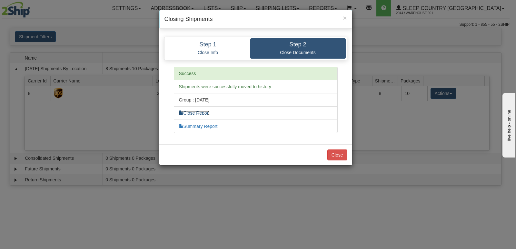
click at [202, 113] on link "Close Report" at bounding box center [194, 113] width 31 height 5
click at [206, 125] on link "Summary Report" at bounding box center [198, 126] width 39 height 5
click at [338, 153] on button "Close" at bounding box center [337, 155] width 20 height 11
